Goal: Check status

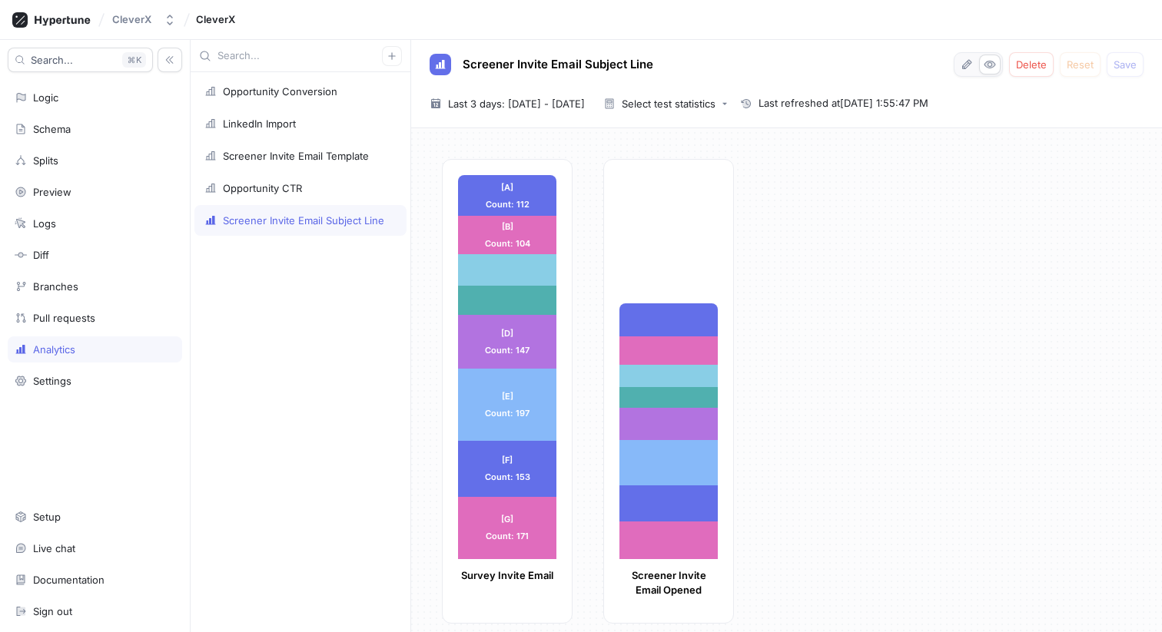
click at [257, 302] on div "Opportunity Conversion LinkedIn Import Screener Invite Email Template Opportuni…" at bounding box center [301, 352] width 220 height 560
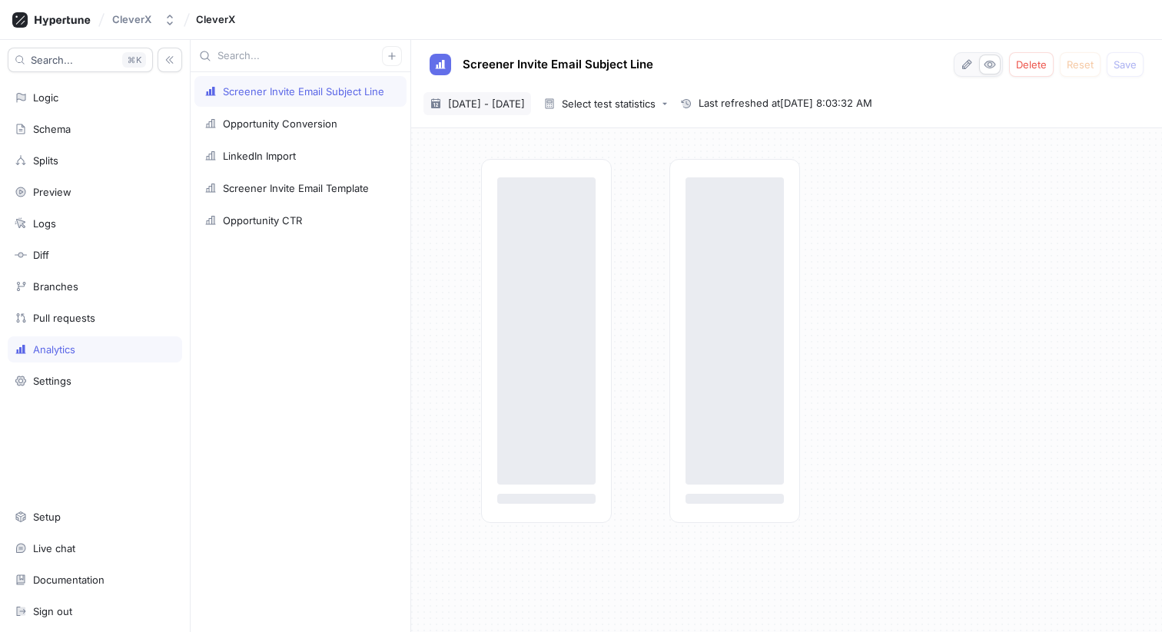
click at [525, 101] on span "8 Aug 2025 - 10 Aug 2025" at bounding box center [486, 103] width 77 height 15
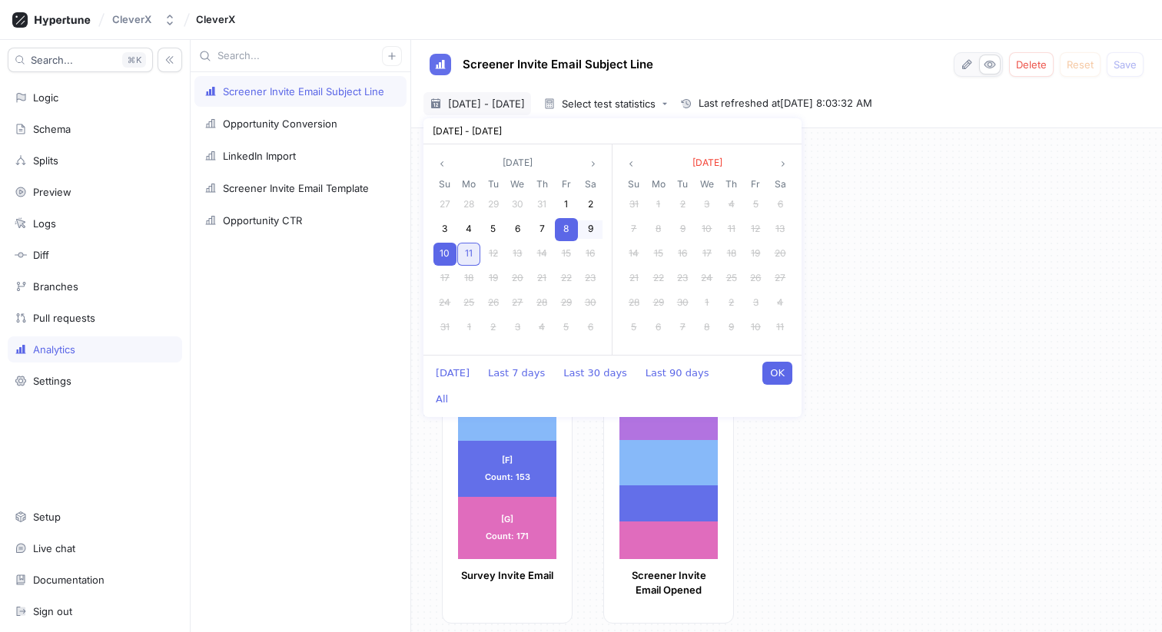
click at [468, 254] on span "11" at bounding box center [469, 253] width 8 height 12
click at [581, 234] on div "9" at bounding box center [590, 229] width 23 height 23
click at [778, 380] on button "OK" at bounding box center [777, 373] width 30 height 23
type input "[DATE] ~ [DATE]"
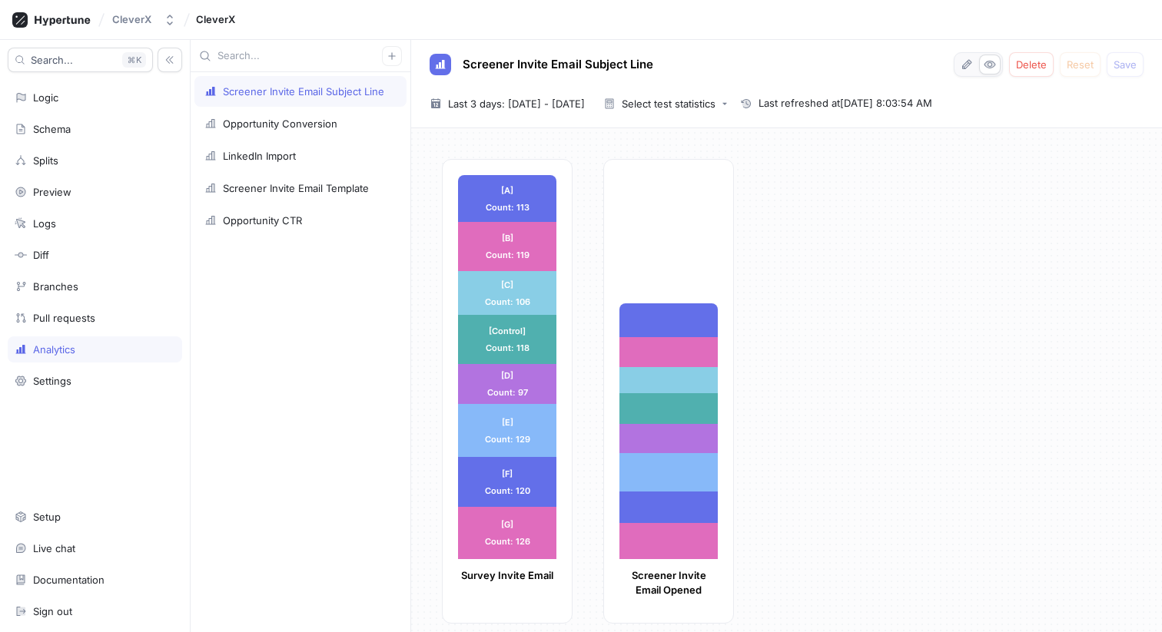
click at [810, 373] on div "[A] Count: 113 [A] Count: 113 [B] Count: 119 [B] Count: 119 [C] Count: 106 [C] …" at bounding box center [796, 396] width 708 height 474
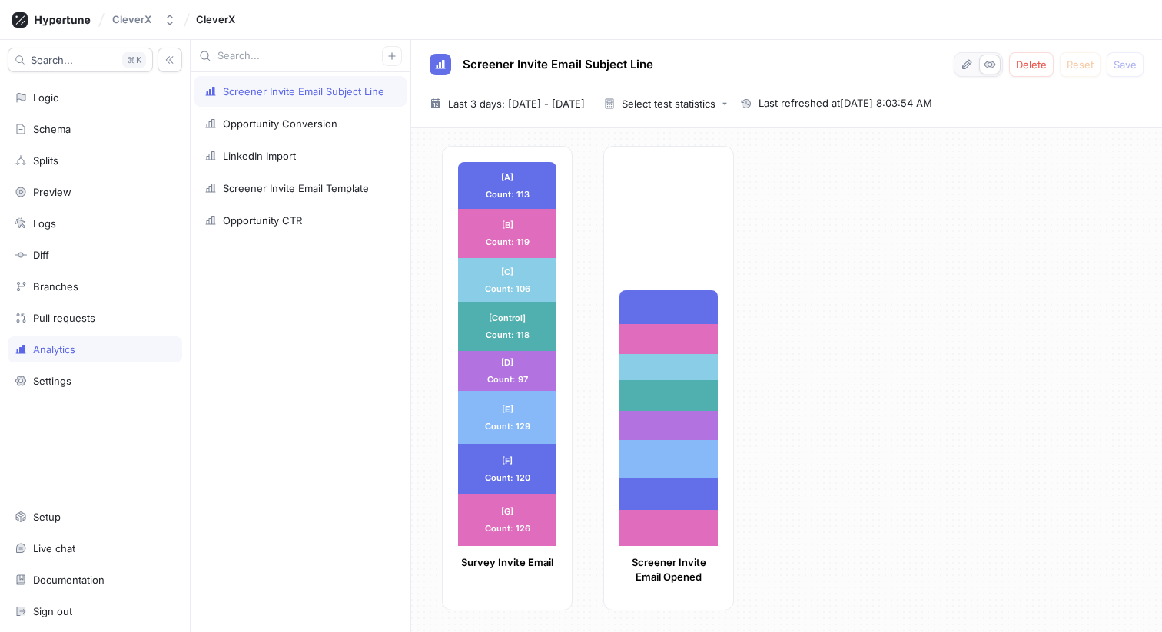
click at [834, 357] on div "[A] Count: 113 [A] Count: 113 [B] Count: 119 [B] Count: 119 [C] Count: 106 [C] …" at bounding box center [796, 383] width 708 height 474
click at [798, 271] on div "[A] Count: 113 [A] Count: 113 [B] Count: 119 [B] Count: 119 [C] Count: 106 [C] …" at bounding box center [796, 383] width 708 height 474
click at [763, 332] on div "[A] Count: 113 [A] Count: 113 [B] Count: 119 [B] Count: 119 [C] Count: 106 [C] …" at bounding box center [796, 383] width 708 height 474
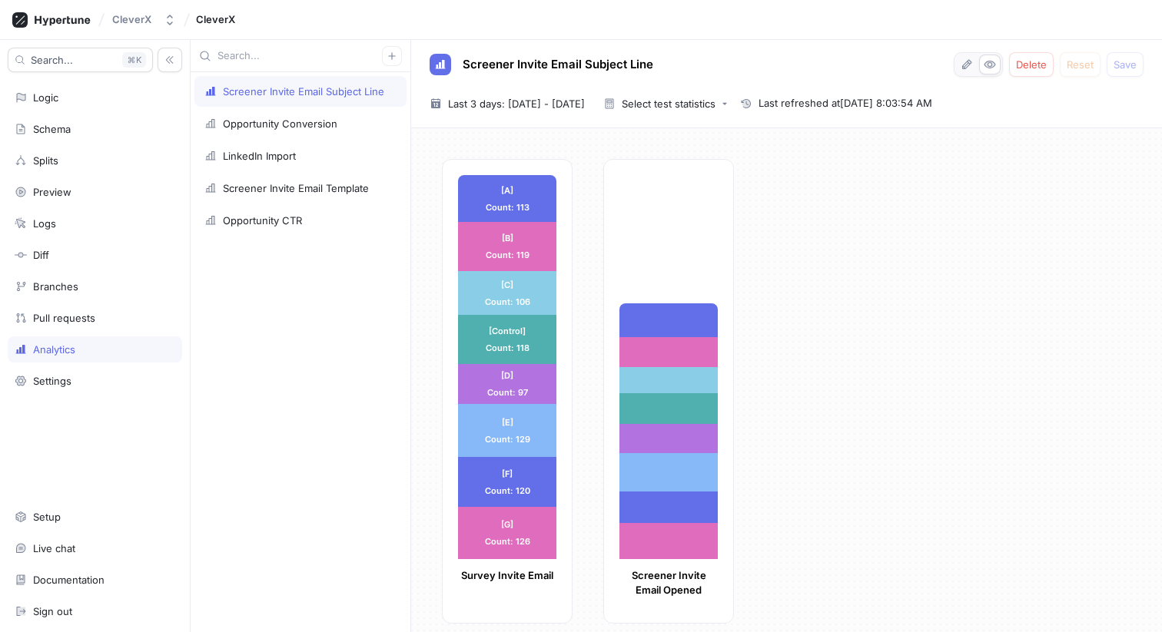
click at [762, 358] on div "[A] Count: 113 [A] Count: 113 [B] Count: 119 [B] Count: 119 [C] Count: 106 [C] …" at bounding box center [796, 396] width 708 height 474
